Goal: Information Seeking & Learning: Check status

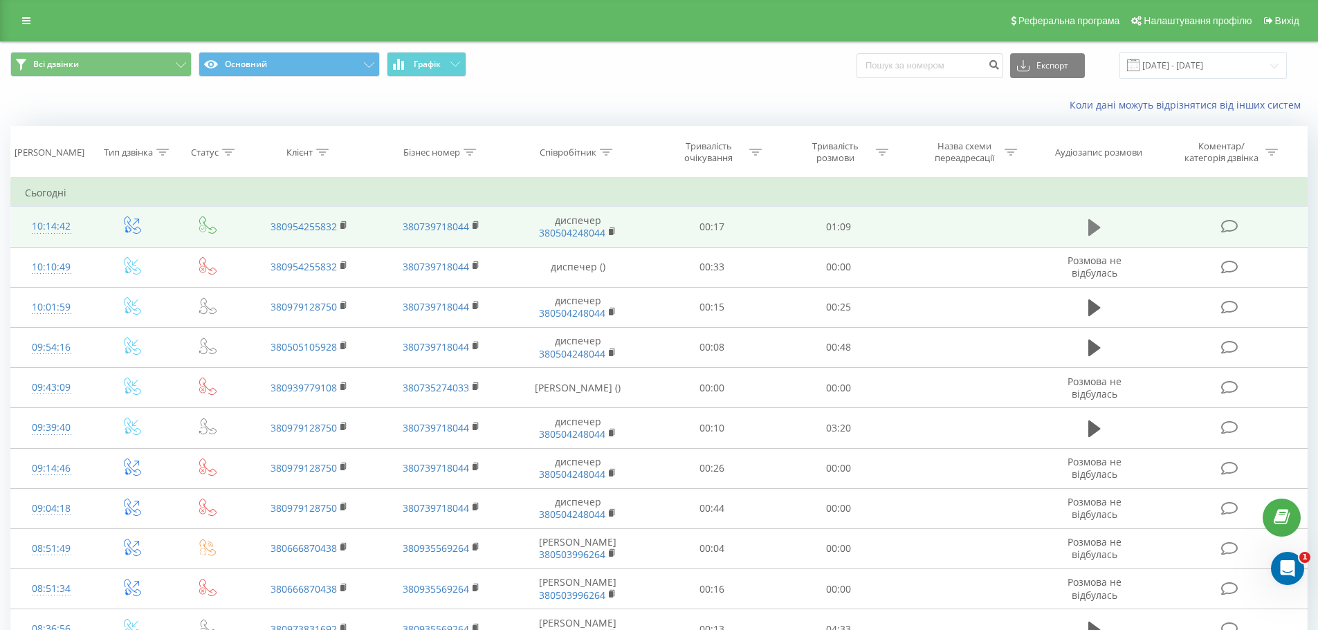
click at [1094, 228] on icon at bounding box center [1095, 227] width 12 height 17
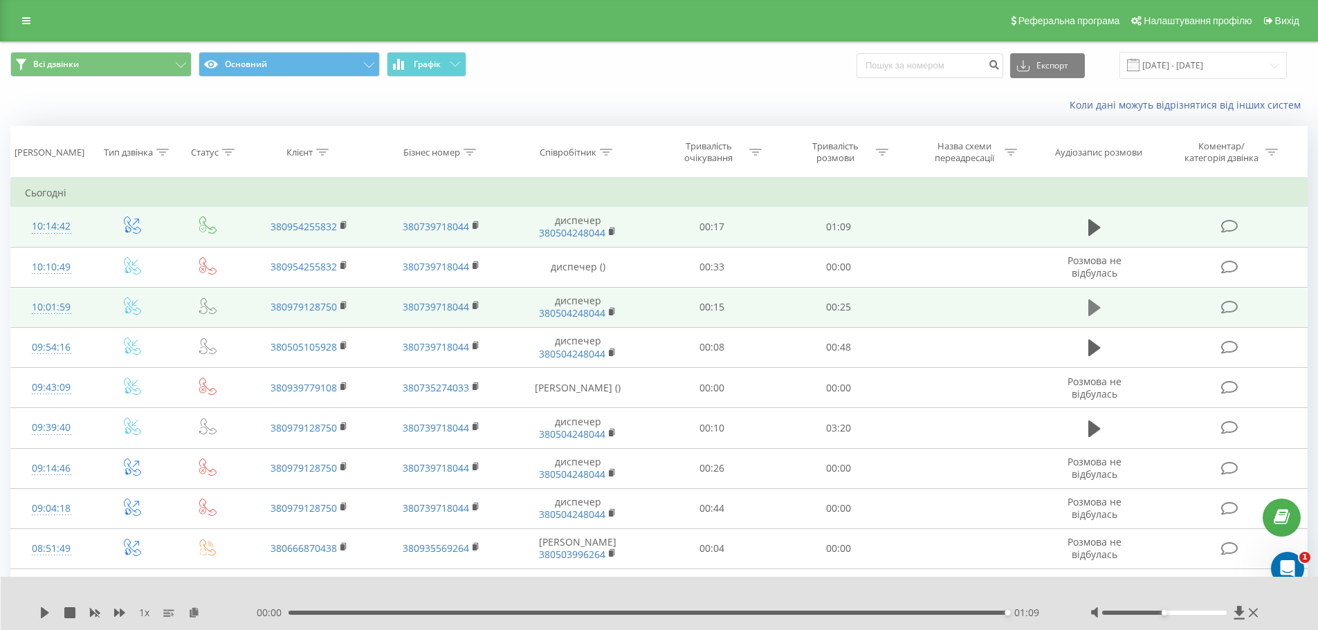
click at [1095, 311] on icon at bounding box center [1095, 308] width 12 height 17
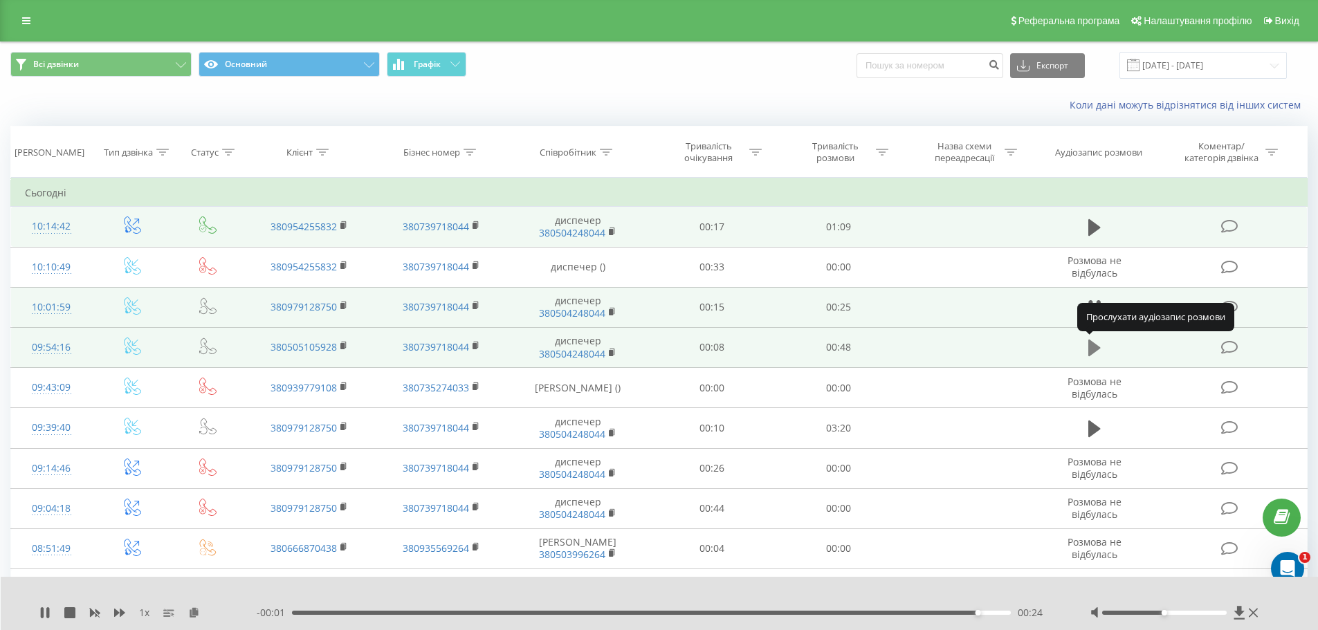
click at [1094, 349] on icon at bounding box center [1095, 348] width 12 height 17
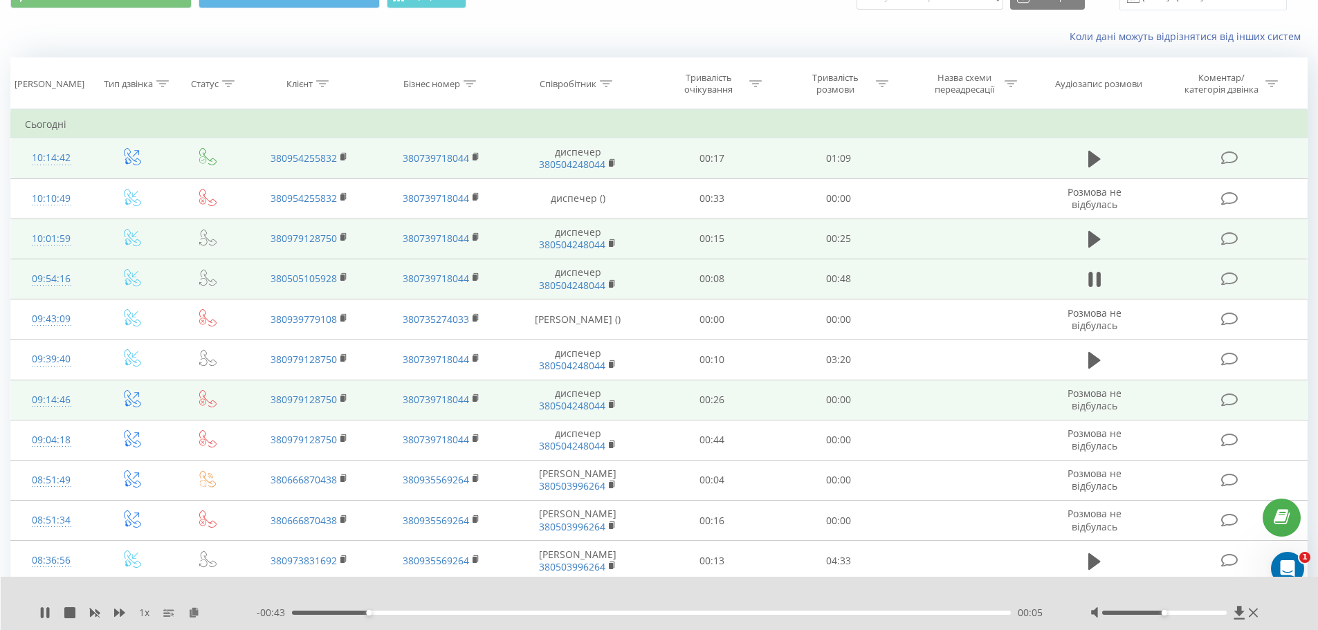
scroll to position [69, 0]
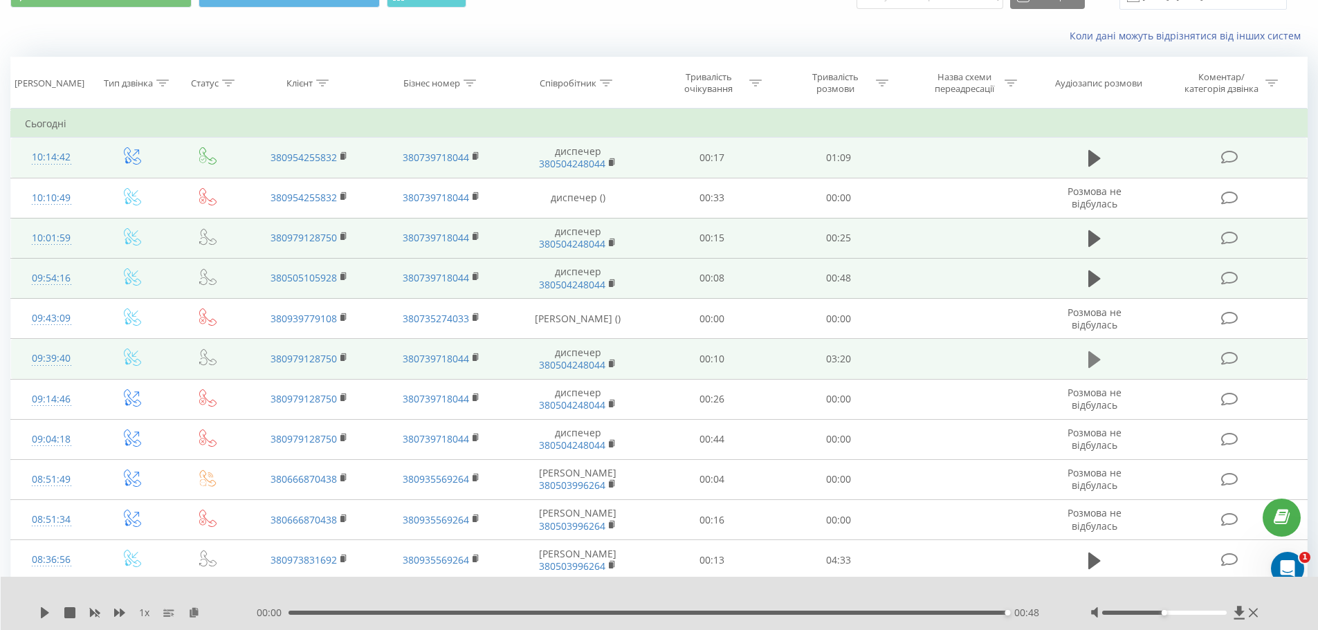
click at [1094, 357] on icon at bounding box center [1095, 360] width 12 height 17
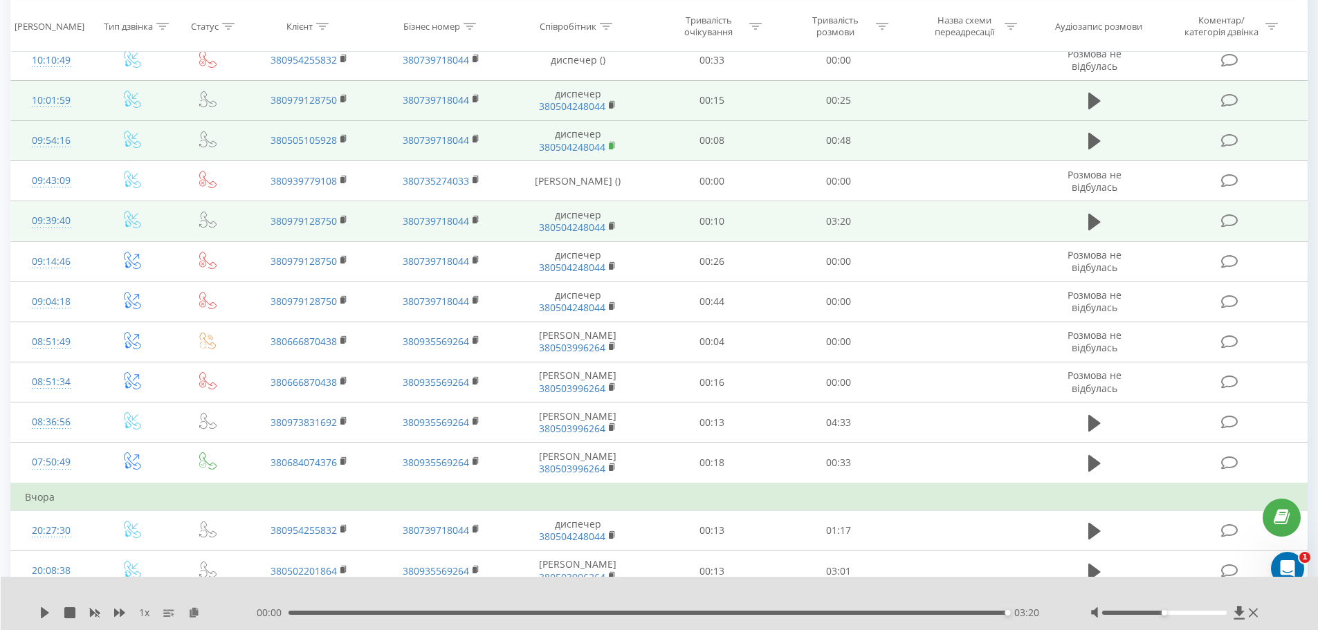
scroll to position [208, 0]
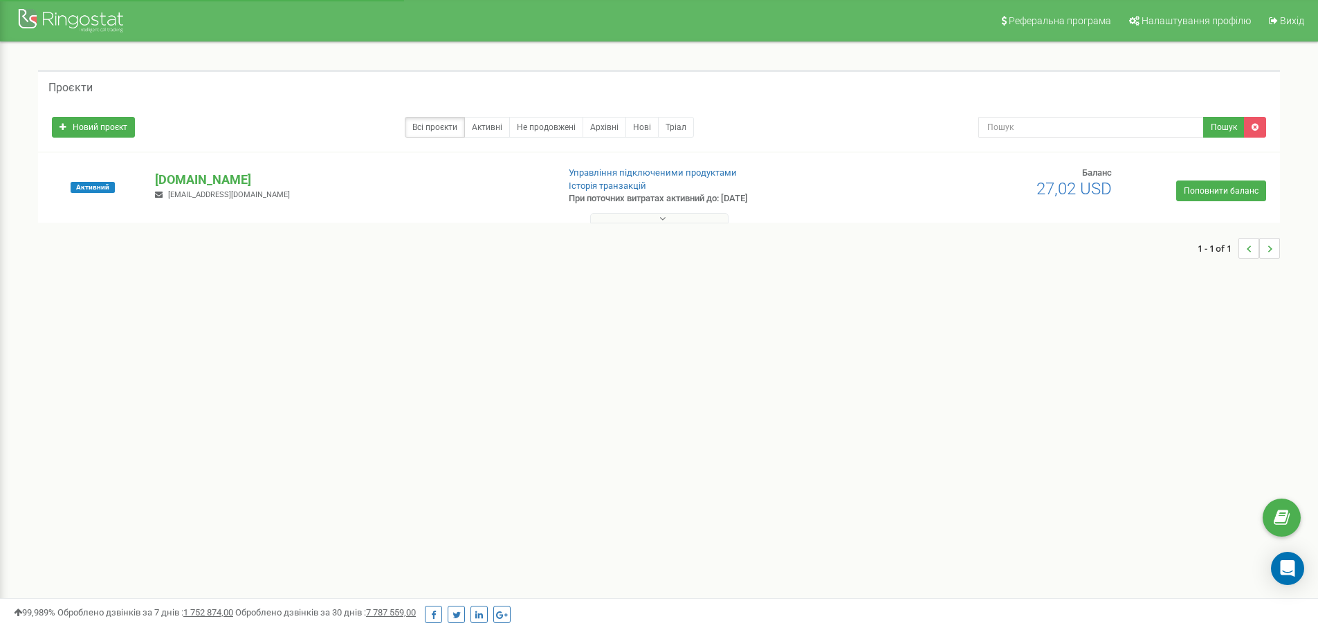
click at [662, 222] on icon at bounding box center [662, 219] width 6 height 10
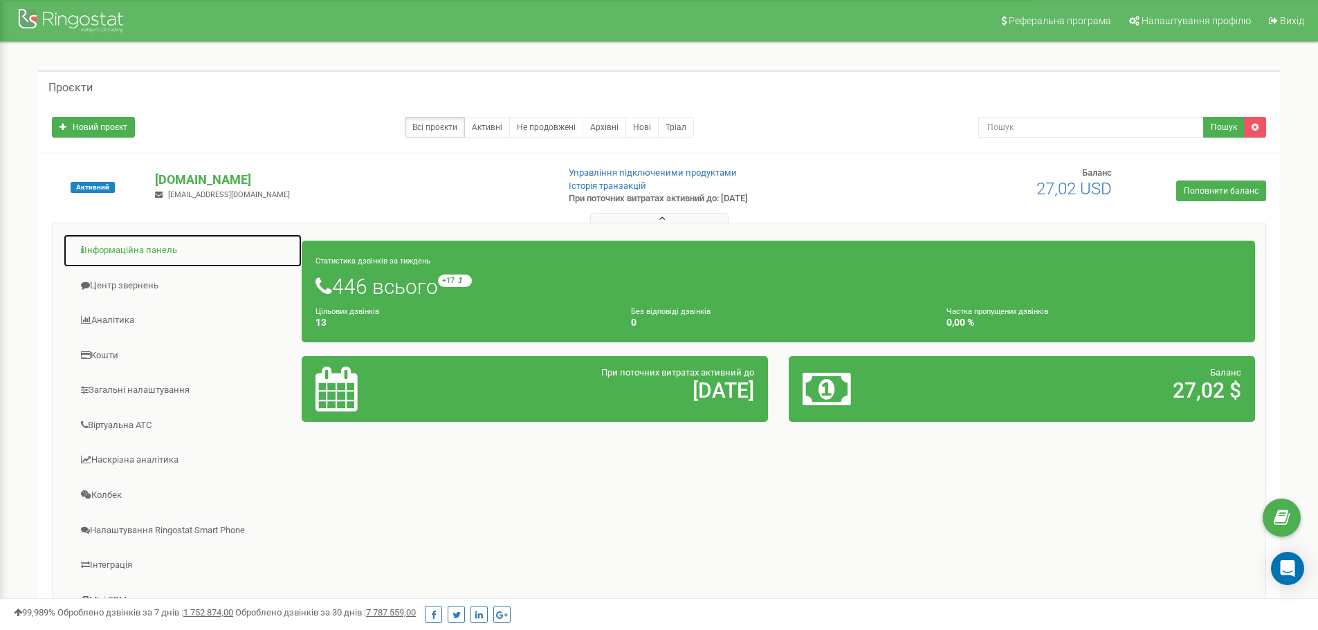
click at [159, 250] on link "Інформаційна панель" at bounding box center [182, 251] width 239 height 34
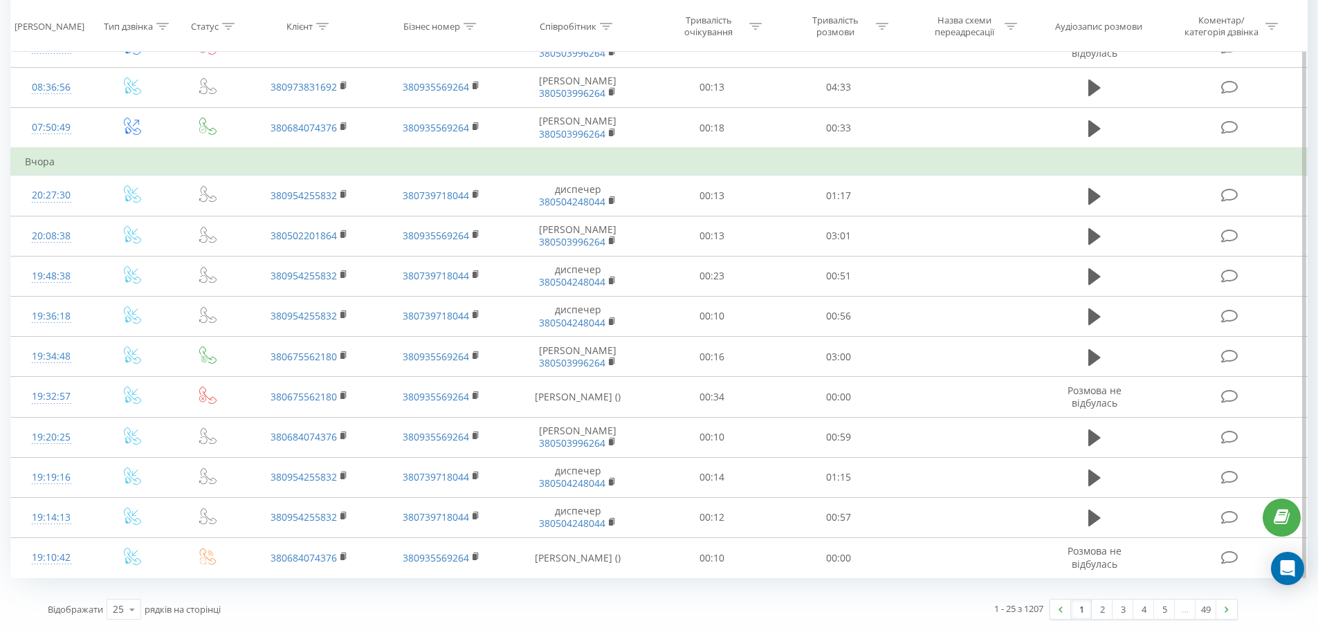
scroll to position [692, 0]
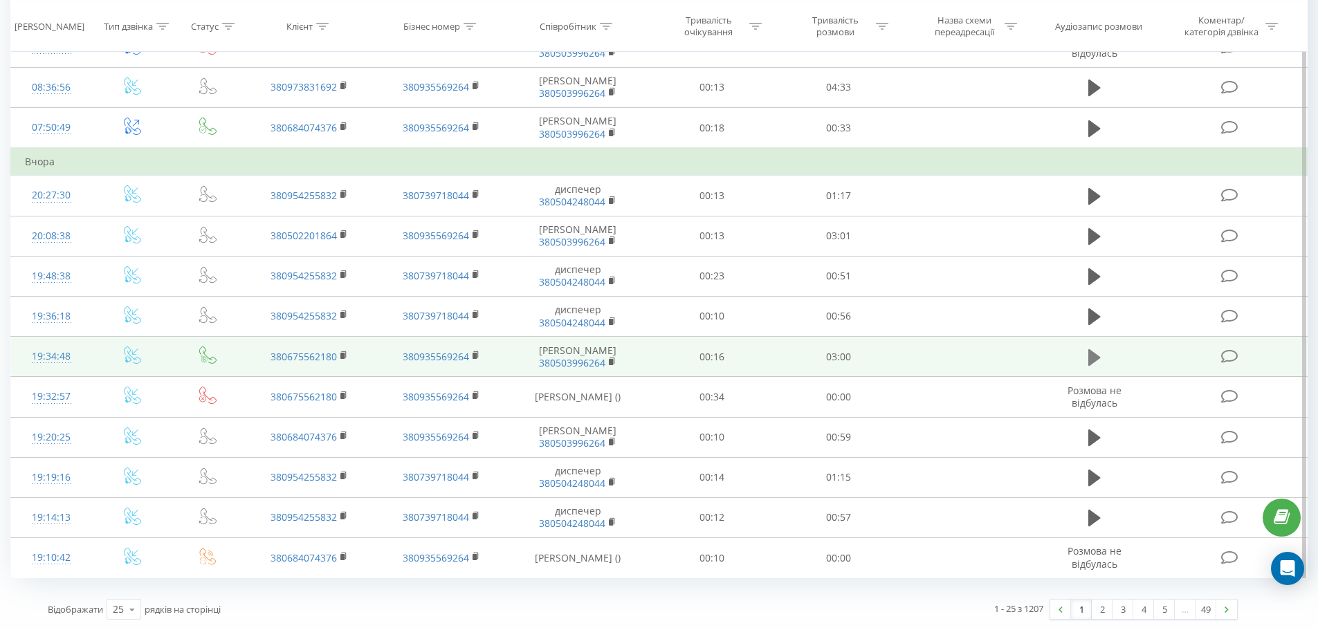
click at [1095, 365] on icon at bounding box center [1095, 357] width 12 height 17
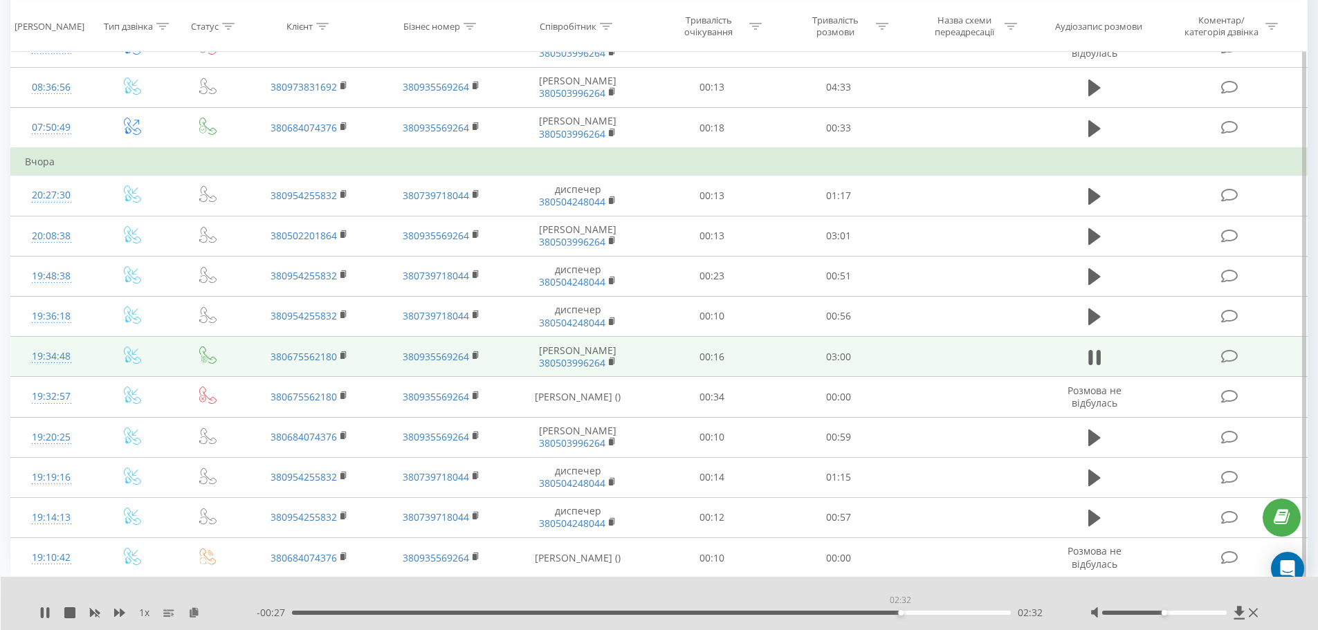
click at [900, 613] on div "02:32" at bounding box center [652, 613] width 720 height 4
click at [917, 615] on div "02:36" at bounding box center [652, 613] width 720 height 4
click at [936, 615] on div "- 00:22 02:37 02:37" at bounding box center [656, 613] width 799 height 14
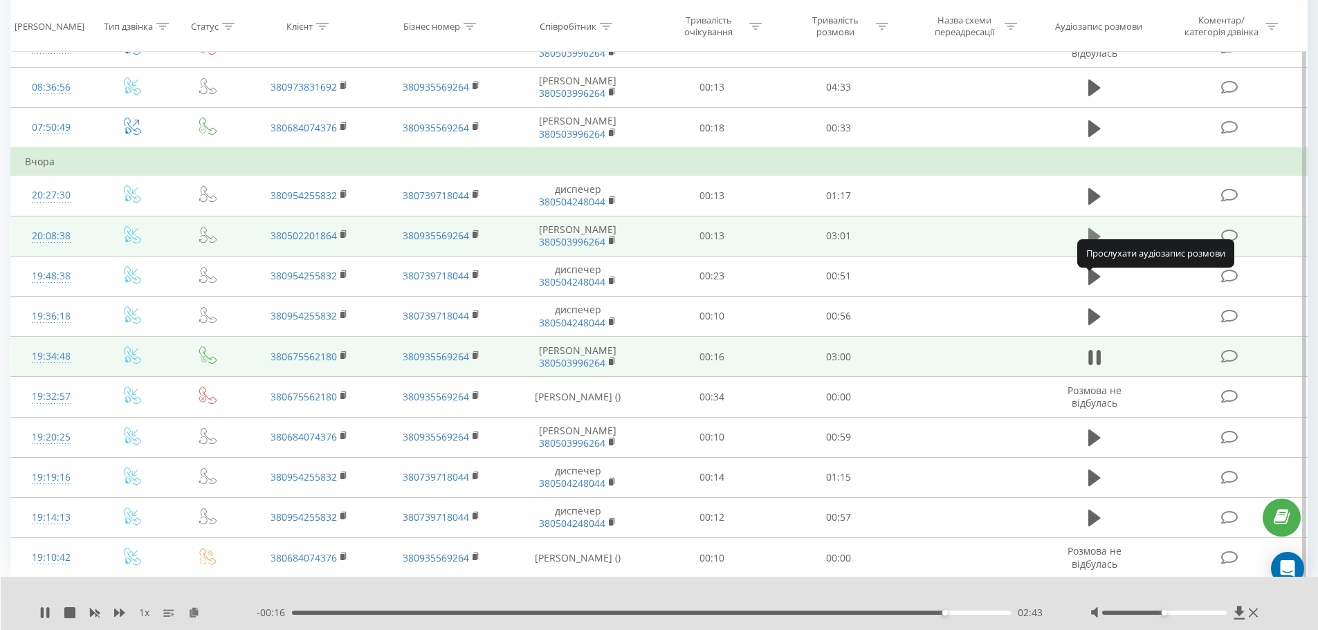
click at [1093, 245] on icon at bounding box center [1095, 236] width 12 height 17
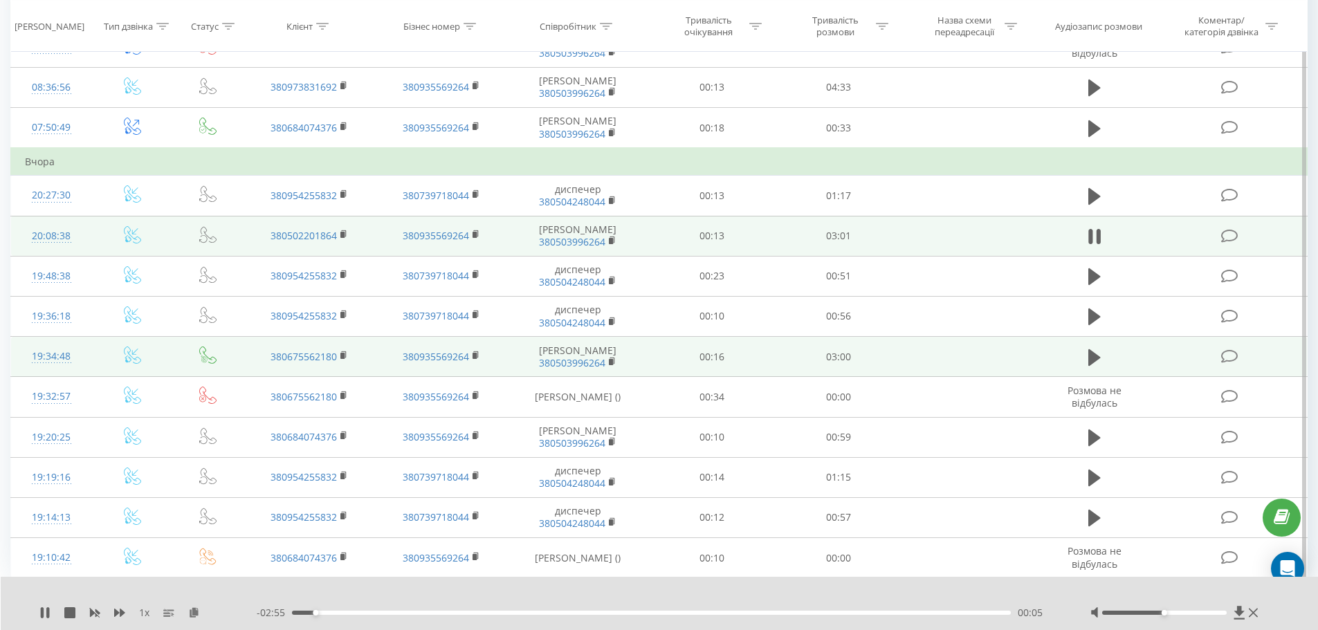
drag, startPoint x: 1164, startPoint y: 610, endPoint x: 1187, endPoint y: 611, distance: 22.8
click at [1187, 611] on div at bounding box center [1177, 613] width 172 height 14
click at [1176, 615] on div at bounding box center [1177, 613] width 172 height 14
drag, startPoint x: 1163, startPoint y: 614, endPoint x: 1186, endPoint y: 615, distance: 22.8
click at [1186, 615] on div at bounding box center [1164, 613] width 125 height 4
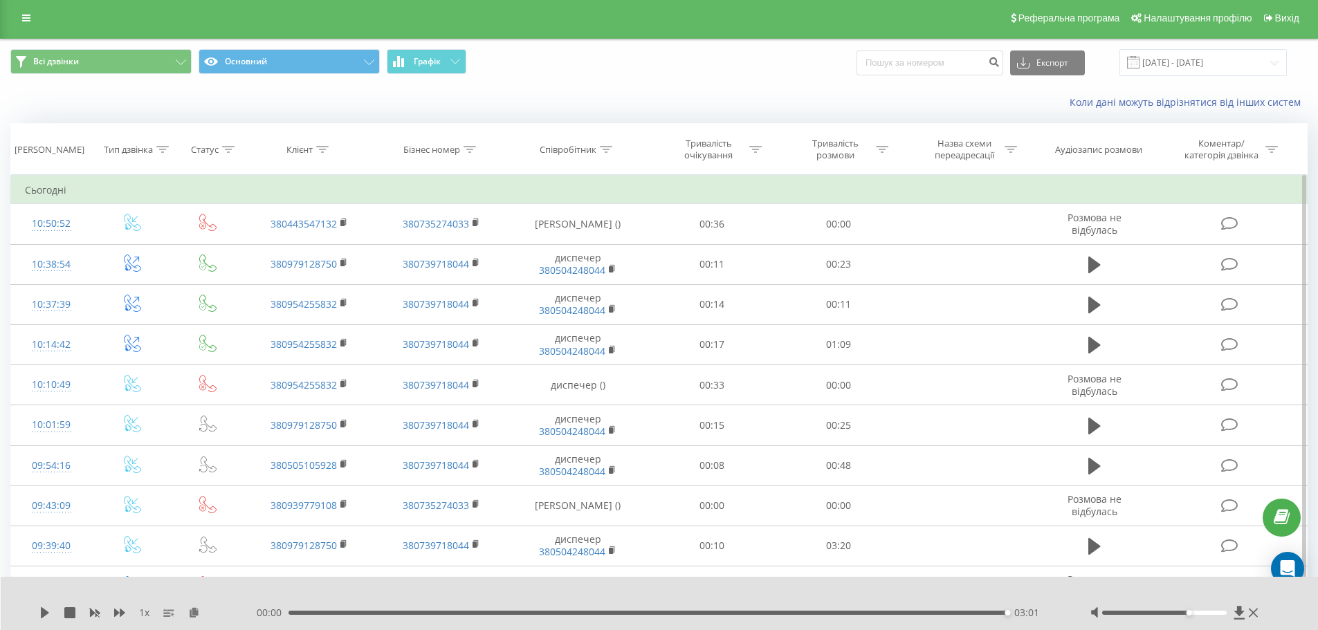
scroll to position [0, 0]
